Goal: Task Accomplishment & Management: Complete application form

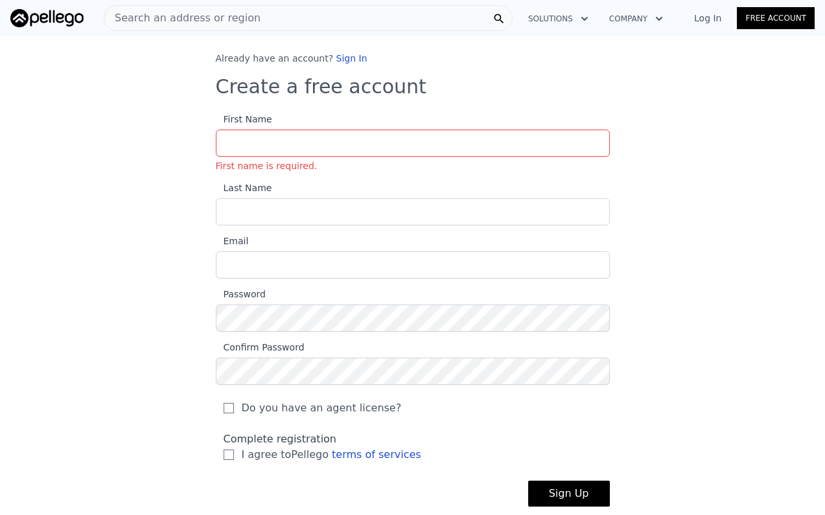
click at [341, 58] on link "Sign In" at bounding box center [351, 58] width 31 height 10
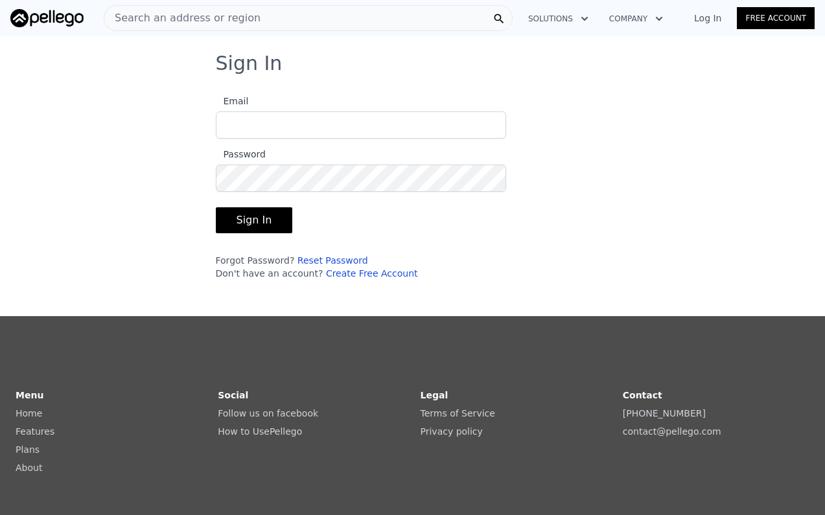
click at [310, 131] on input "Email" at bounding box center [361, 124] width 290 height 27
type input "[EMAIL_ADDRESS][DOMAIN_NAME]"
click at [267, 219] on button "Sign In" at bounding box center [254, 220] width 77 height 26
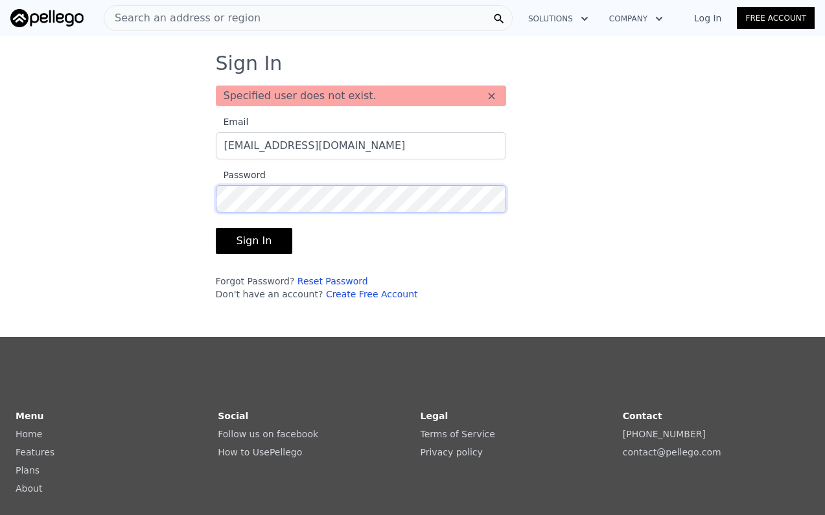
click at [190, 188] on div "Sign In Specified user does not exist. × Email [EMAIL_ADDRESS][DOMAIN_NAME] Pas…" at bounding box center [412, 181] width 825 height 259
click at [249, 244] on button "Sign In" at bounding box center [254, 241] width 77 height 26
click at [367, 295] on link "Create Free Account" at bounding box center [372, 294] width 92 height 10
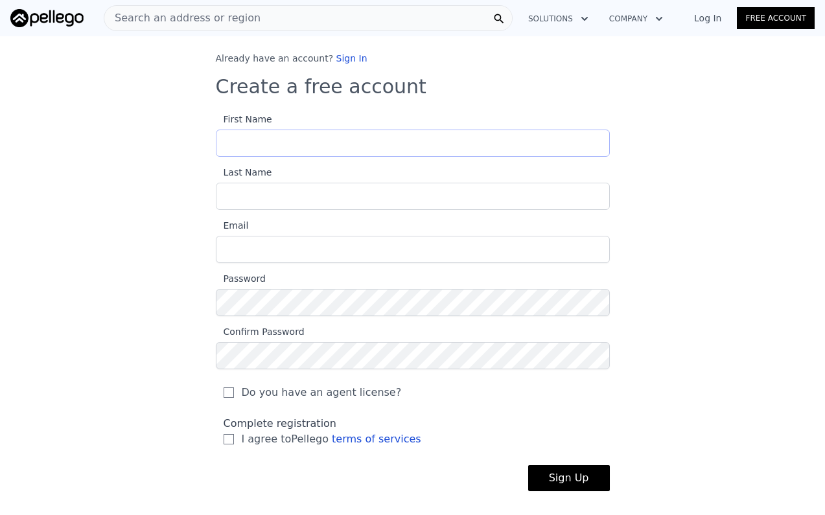
click at [277, 149] on input "First Name" at bounding box center [413, 143] width 394 height 27
type input "Jomanda"
type input "Richar"
click at [146, 158] on div "Already have an account? Sign In Create a free account First Name Jomanda Last …" at bounding box center [412, 282] width 825 height 460
click at [352, 59] on link "Sign In" at bounding box center [351, 58] width 31 height 10
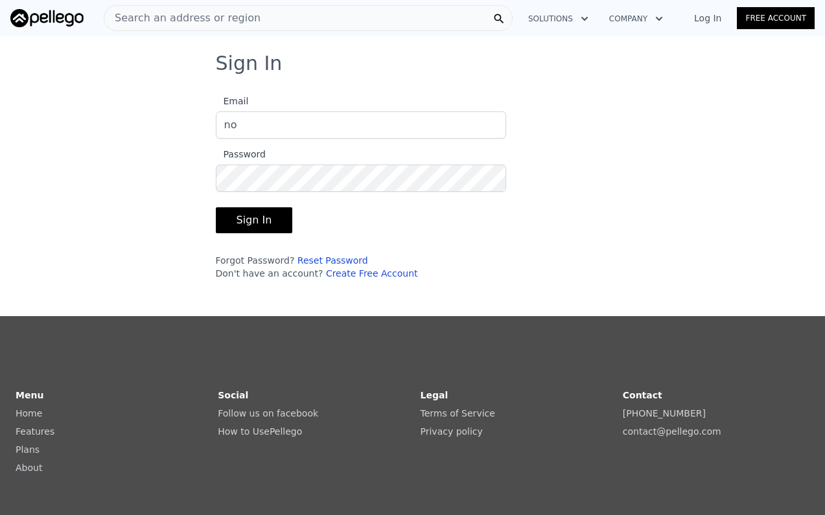
type input "n"
type input "[EMAIL_ADDRESS][DOMAIN_NAME]"
click at [334, 260] on link "Reset Password" at bounding box center [332, 260] width 71 height 10
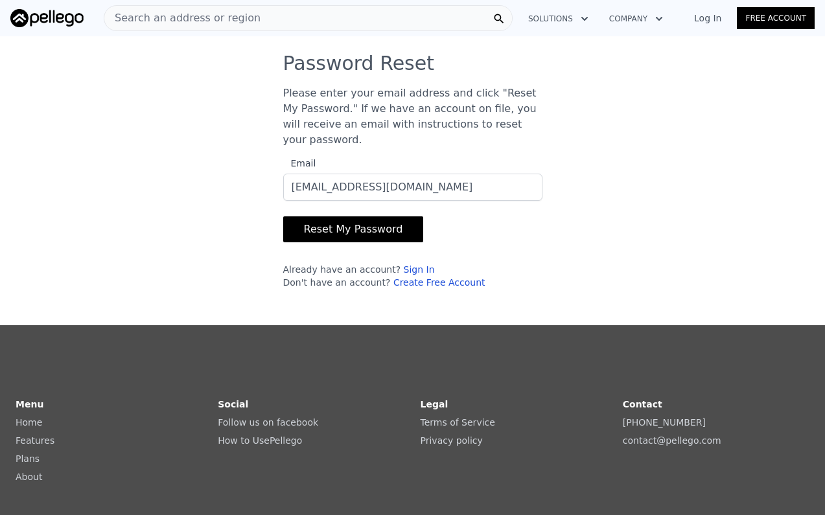
type input "[EMAIL_ADDRESS][DOMAIN_NAME]"
click at [328, 234] on button "Reset My Password" at bounding box center [353, 229] width 141 height 26
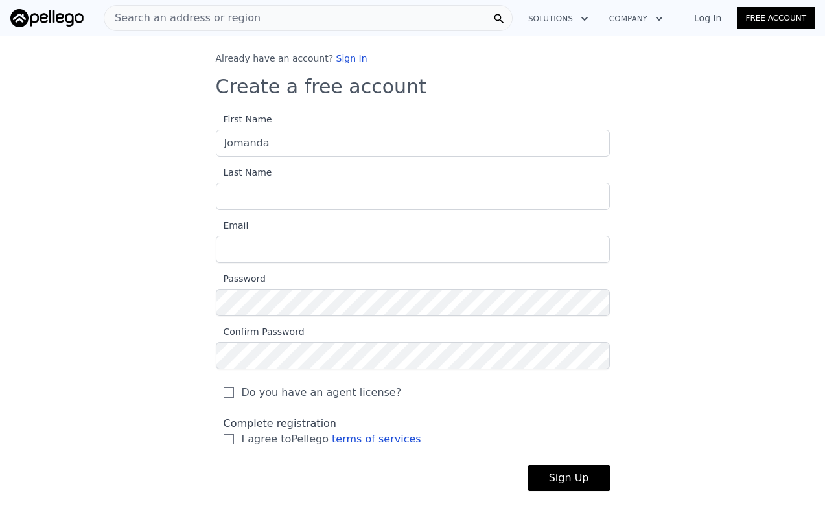
type input "Jomanda"
type input "Richards"
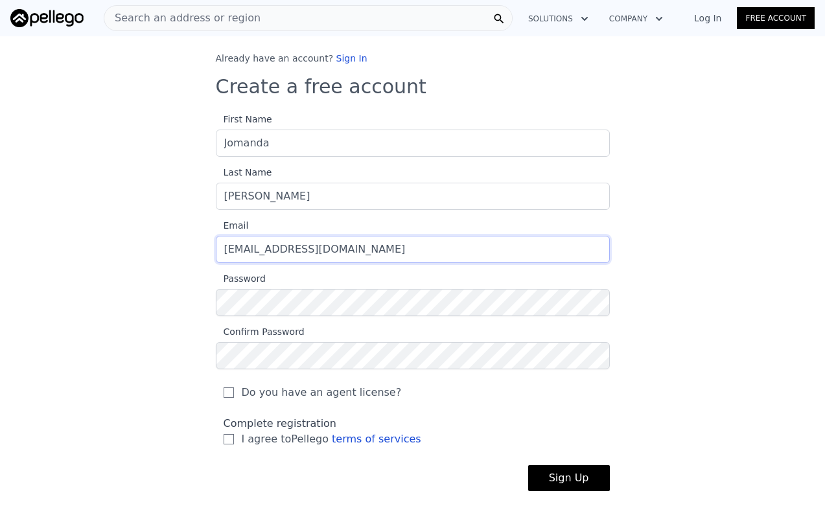
type input "[EMAIL_ADDRESS][DOMAIN_NAME]"
click at [233, 384] on div "Do you have an agent license?" at bounding box center [413, 388] width 394 height 39
click at [233, 391] on input "Do you have an agent license?" at bounding box center [228, 392] width 10 height 10
checkbox input "true"
click at [228, 441] on input "I agree to Pellego terms of services" at bounding box center [228, 439] width 10 height 10
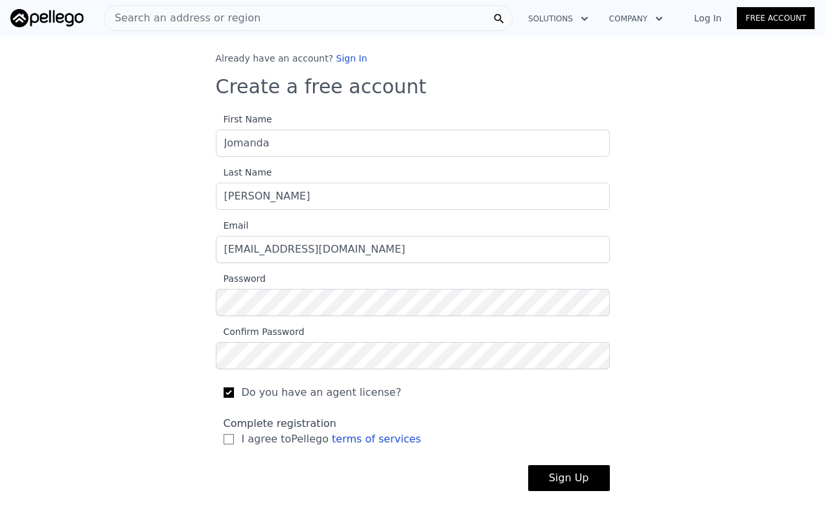
checkbox input "true"
click at [565, 481] on button "Sign Up" at bounding box center [569, 478] width 82 height 26
